Goal: Information Seeking & Learning: Learn about a topic

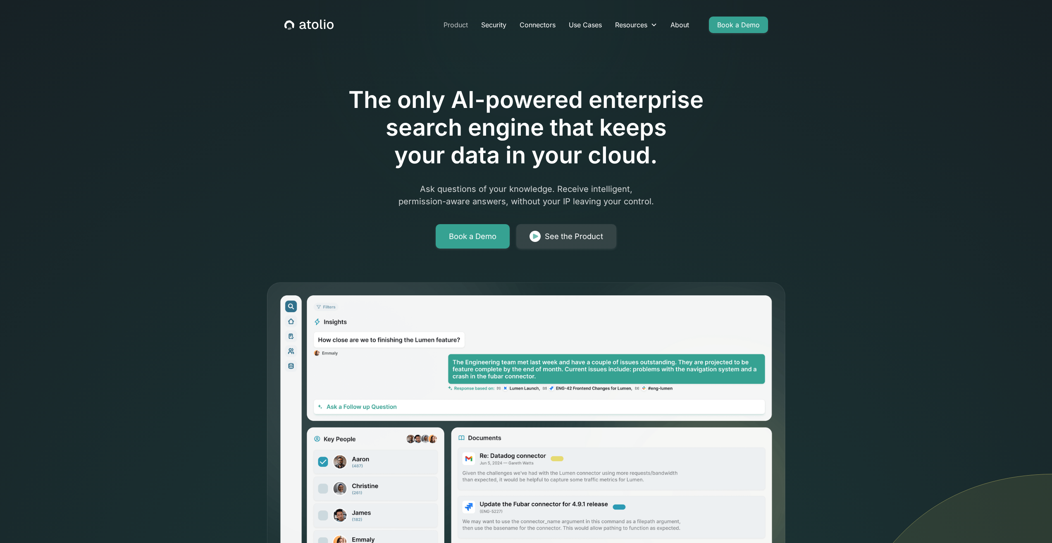
click at [454, 24] on link "Product" at bounding box center [456, 25] width 38 height 17
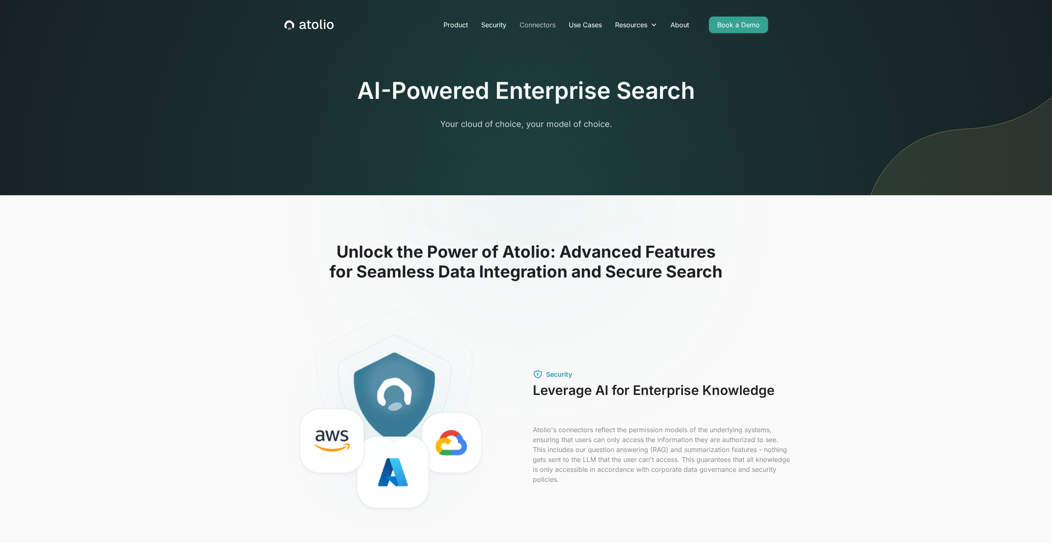
click at [549, 26] on link "Connectors" at bounding box center [537, 25] width 49 height 17
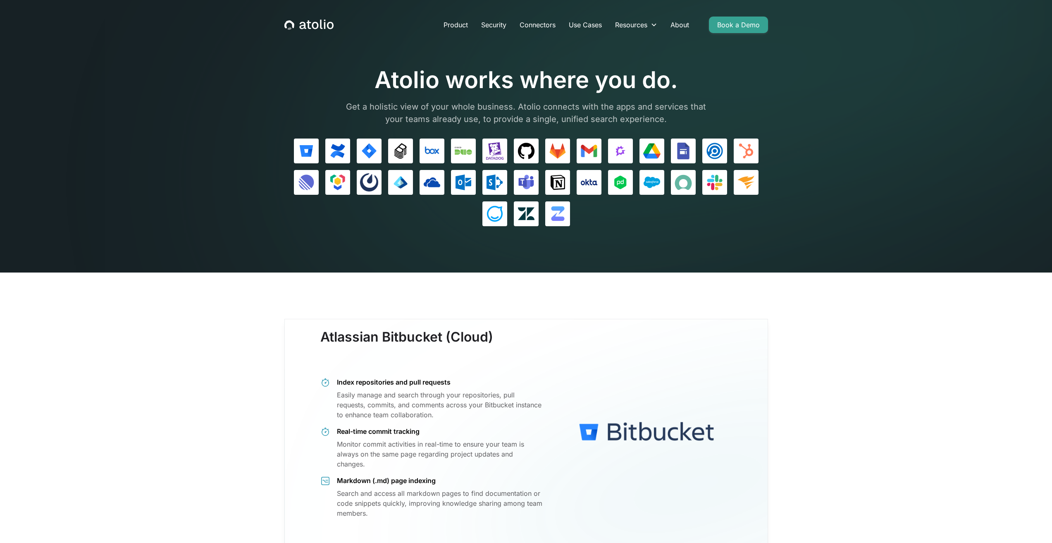
click at [904, 194] on section "Atolio works where you do. Get a holistic view of your whole business. Atolio c…" at bounding box center [526, 136] width 1052 height 272
click at [497, 23] on link "Security" at bounding box center [494, 25] width 38 height 17
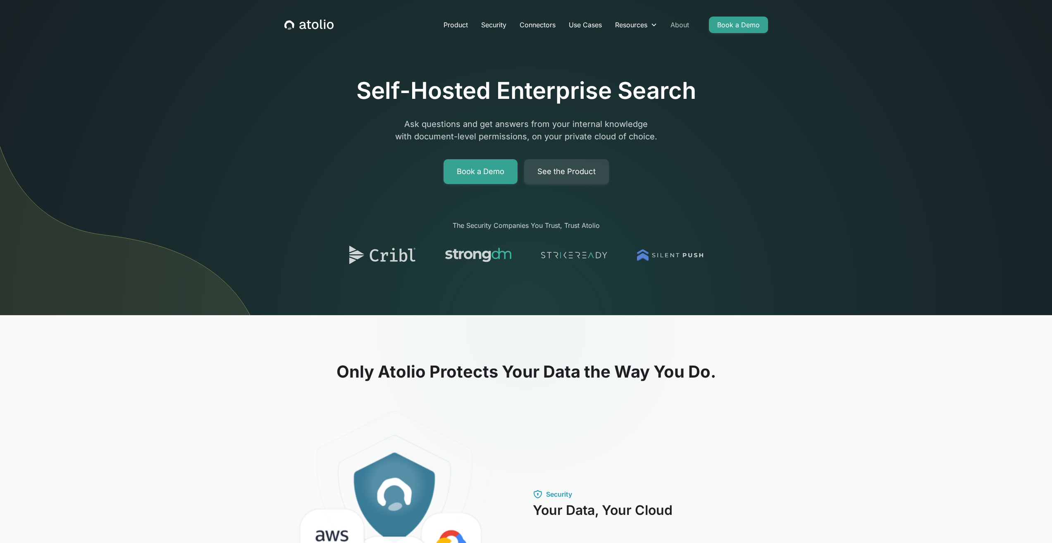
click at [681, 26] on link "About" at bounding box center [680, 25] width 32 height 17
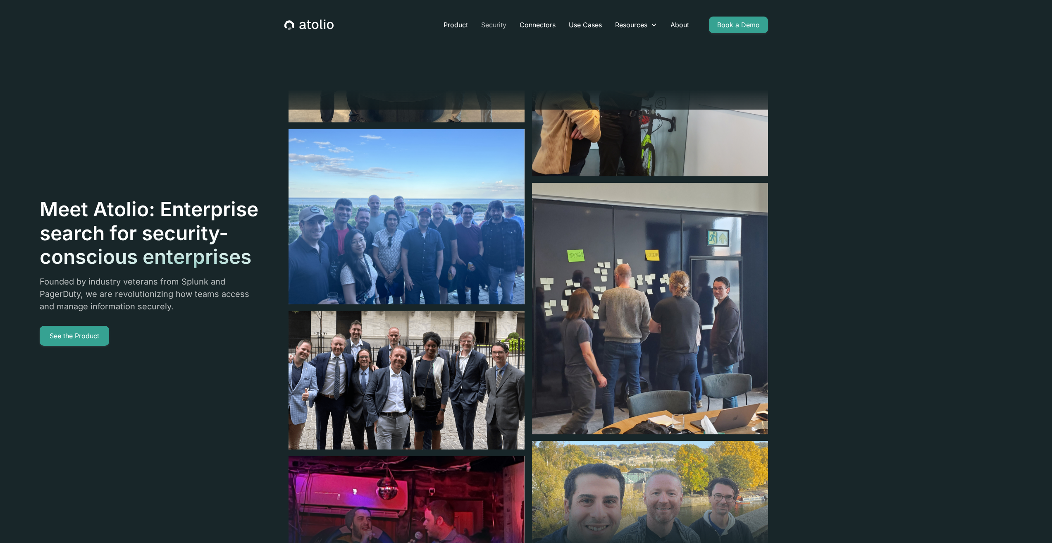
click at [497, 27] on link "Security" at bounding box center [494, 25] width 38 height 17
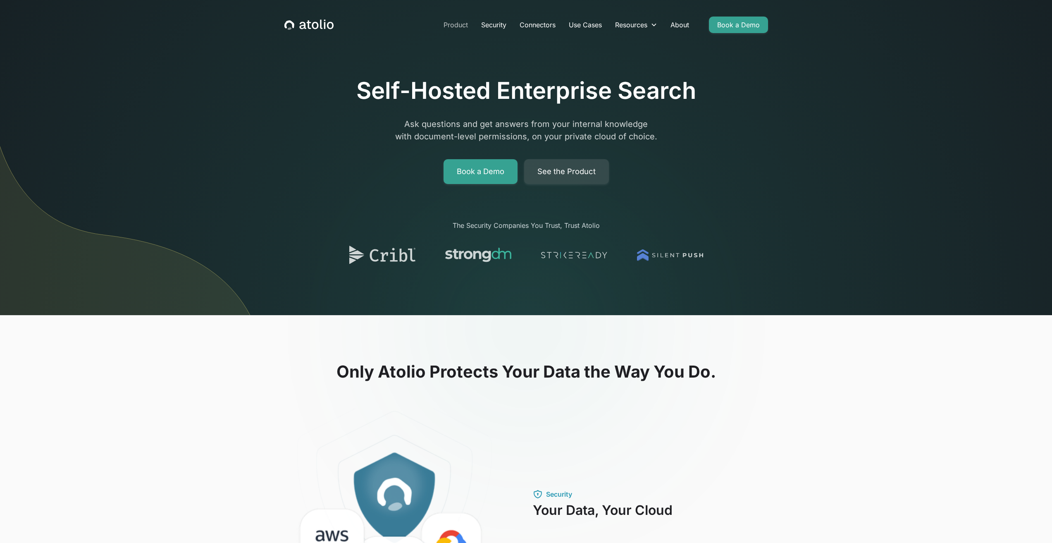
click at [458, 23] on link "Product" at bounding box center [456, 25] width 38 height 17
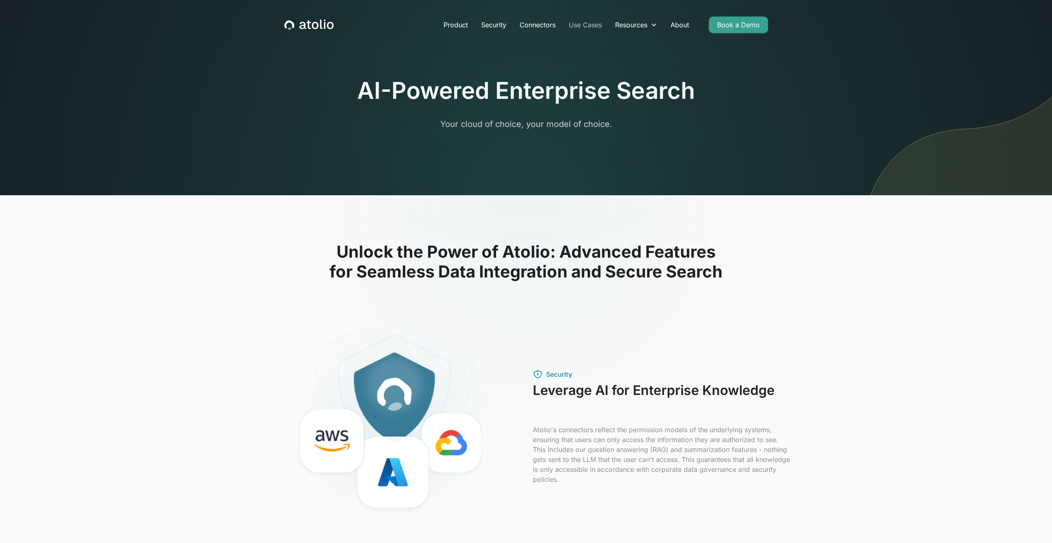
click at [587, 26] on link "Use Cases" at bounding box center [585, 25] width 46 height 17
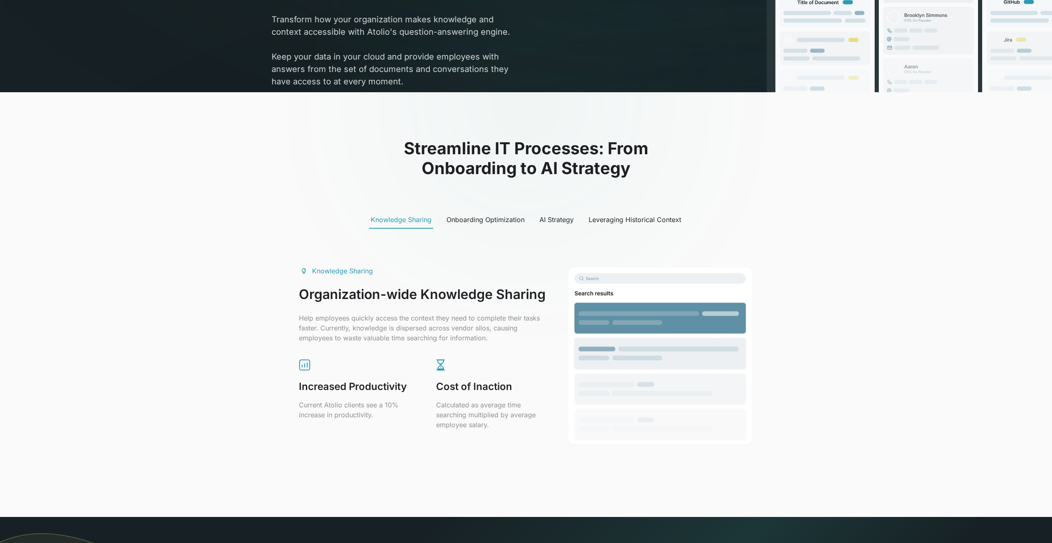
scroll to position [289, 0]
